Goal: Transaction & Acquisition: Download file/media

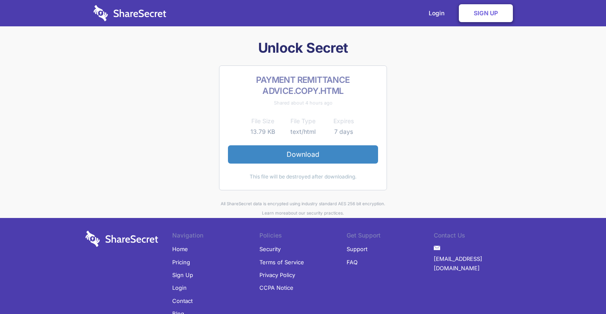
scroll to position [29, 0]
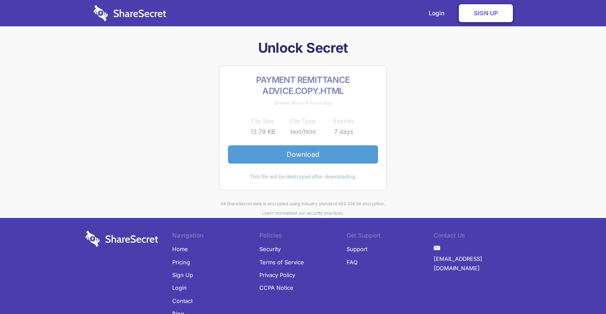
drag, startPoint x: 0, startPoint y: 0, endPoint x: 306, endPoint y: 152, distance: 341.6
click at [306, 152] on link "Download" at bounding box center [303, 154] width 150 height 18
